Goal: Transaction & Acquisition: Purchase product/service

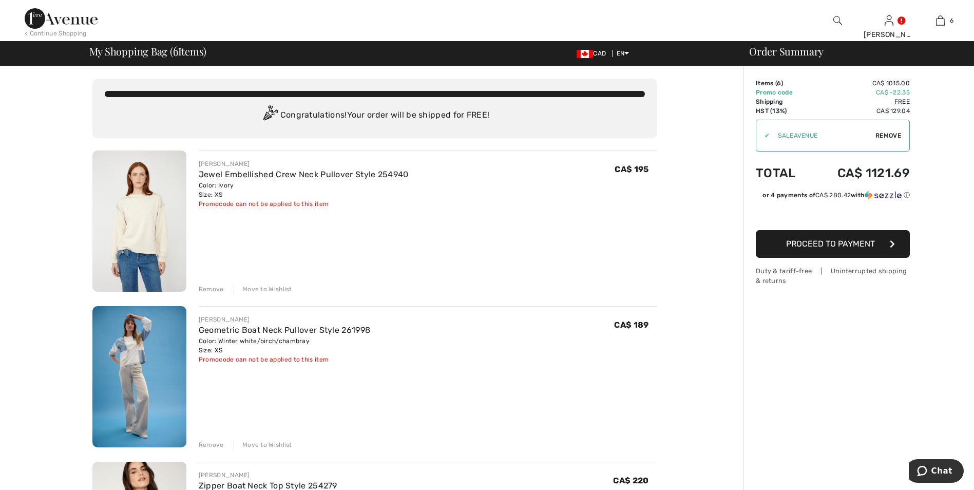
click at [832, 247] on span "Proceed to Payment" at bounding box center [830, 244] width 89 height 10
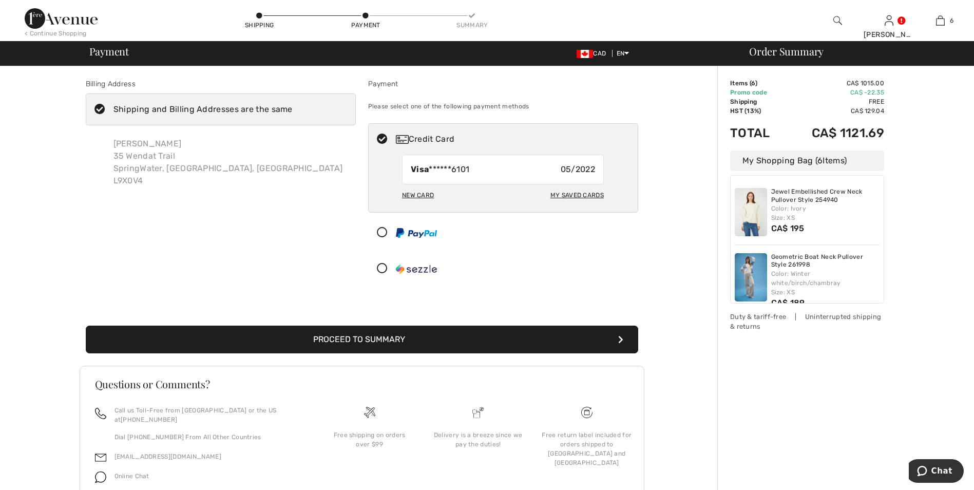
click at [583, 194] on div "My Saved Cards" at bounding box center [576, 194] width 53 height 17
radio input "true"
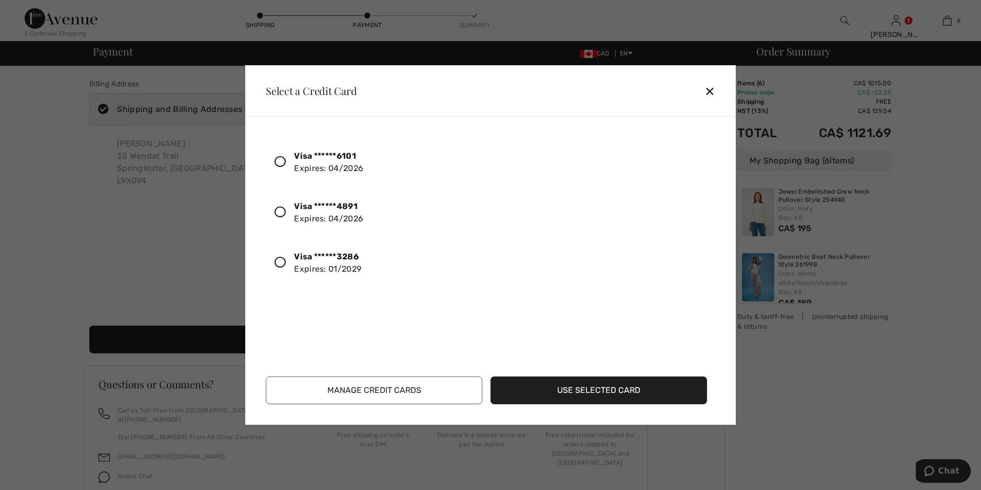
click at [280, 260] on icon at bounding box center [280, 262] width 11 height 11
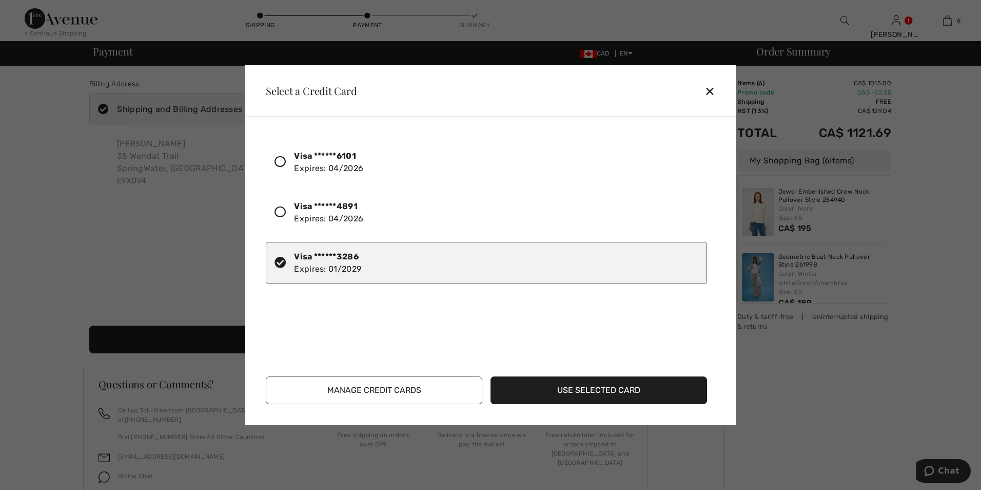
click at [568, 391] on button "Use Selected Card" at bounding box center [599, 390] width 217 height 28
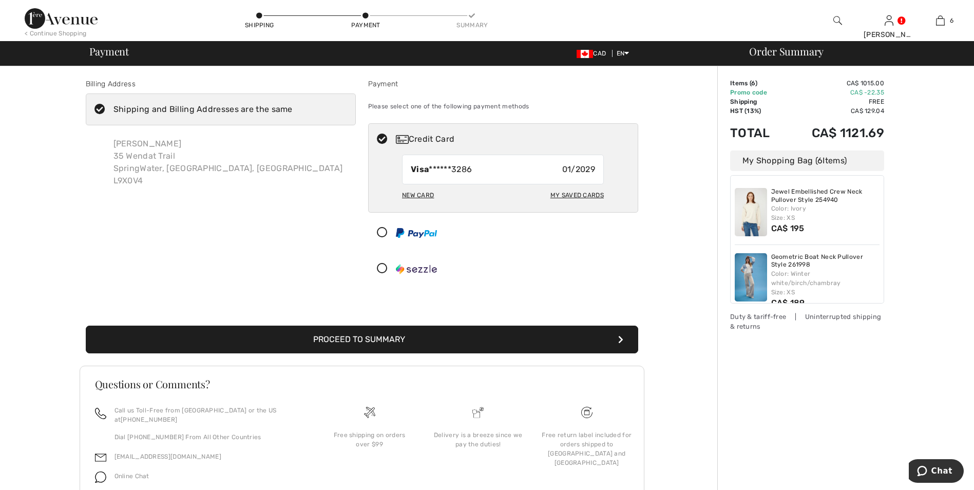
click at [364, 337] on button "Proceed to Summary" at bounding box center [362, 339] width 552 height 28
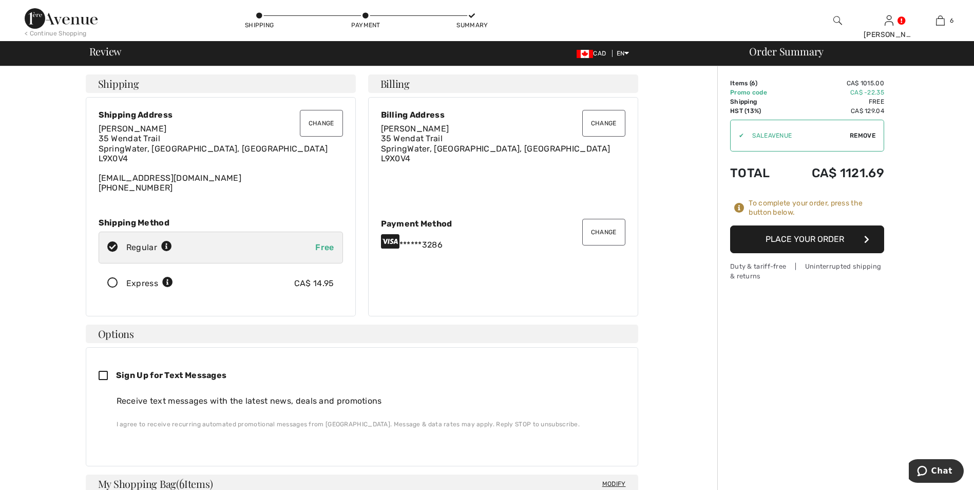
click at [803, 238] on button "Place Your Order" at bounding box center [807, 239] width 154 height 28
